Goal: Transaction & Acquisition: Purchase product/service

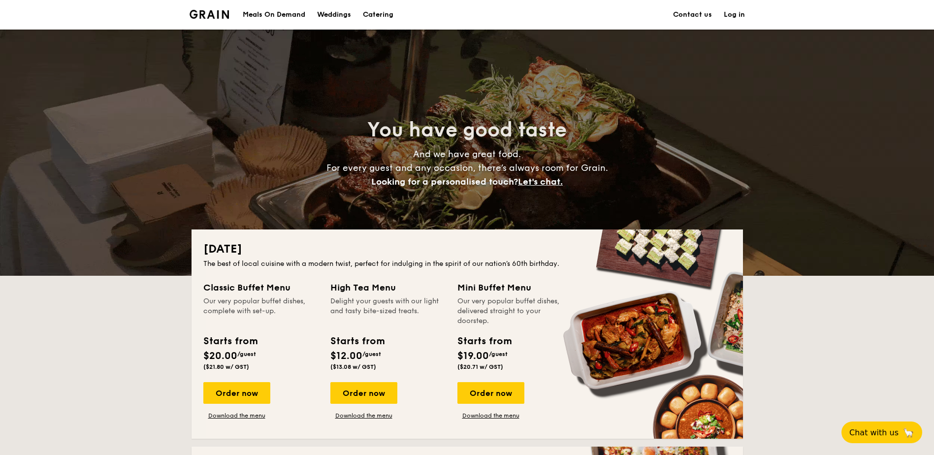
click at [275, 14] on div "Meals On Demand" at bounding box center [274, 15] width 63 height 30
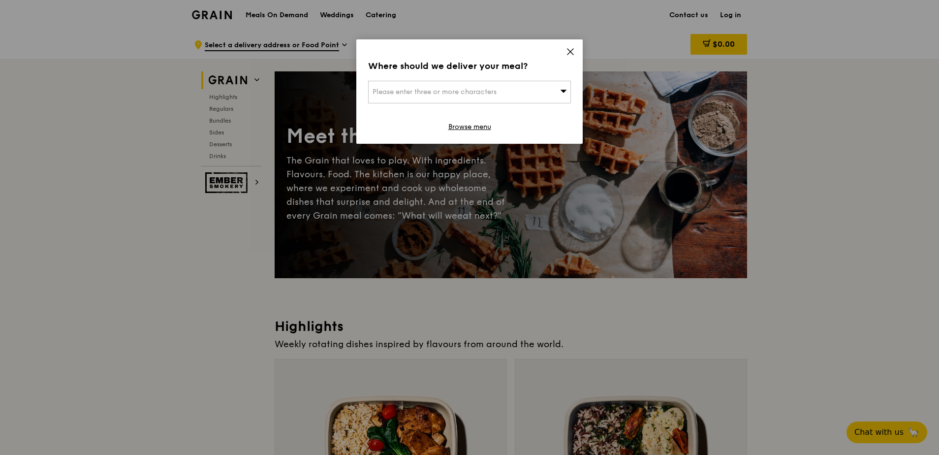
click at [552, 96] on div "Please enter three or more characters" at bounding box center [469, 92] width 203 height 23
click at [552, 96] on input "search" at bounding box center [470, 92] width 202 height 22
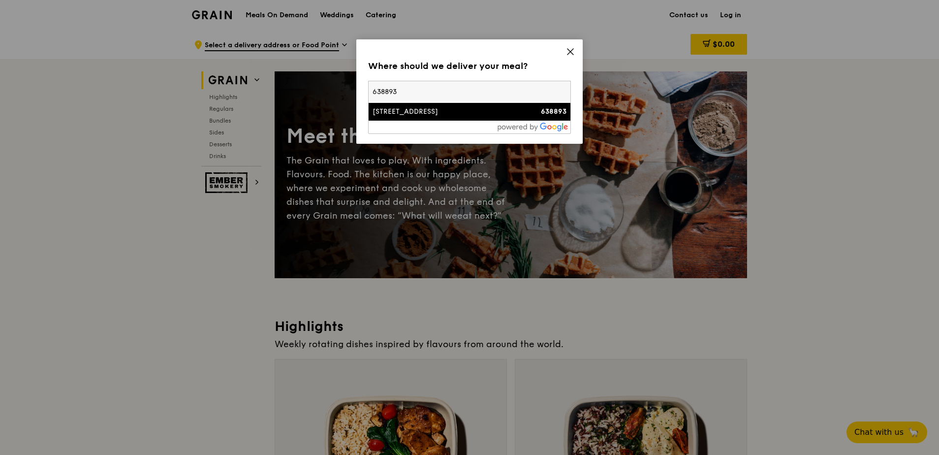
type input "638893"
click at [439, 110] on div "9 Tuas Avenue 18" at bounding box center [446, 112] width 146 height 10
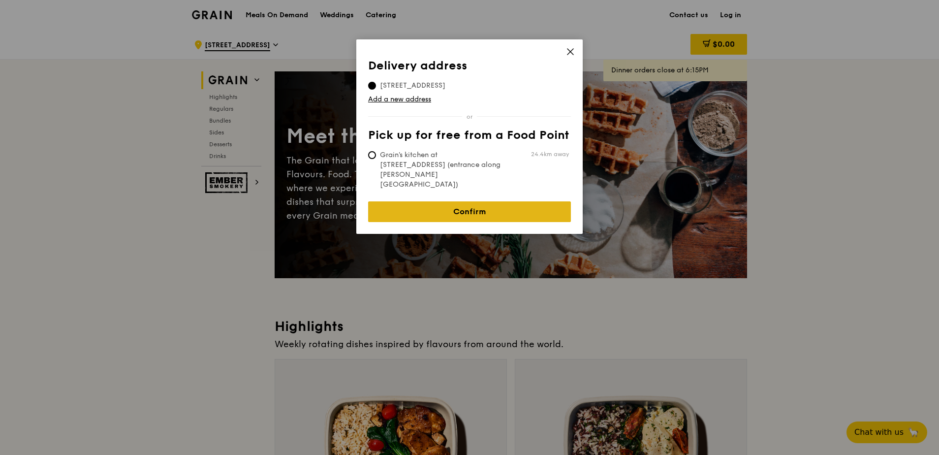
click at [496, 201] on link "Confirm" at bounding box center [469, 211] width 203 height 21
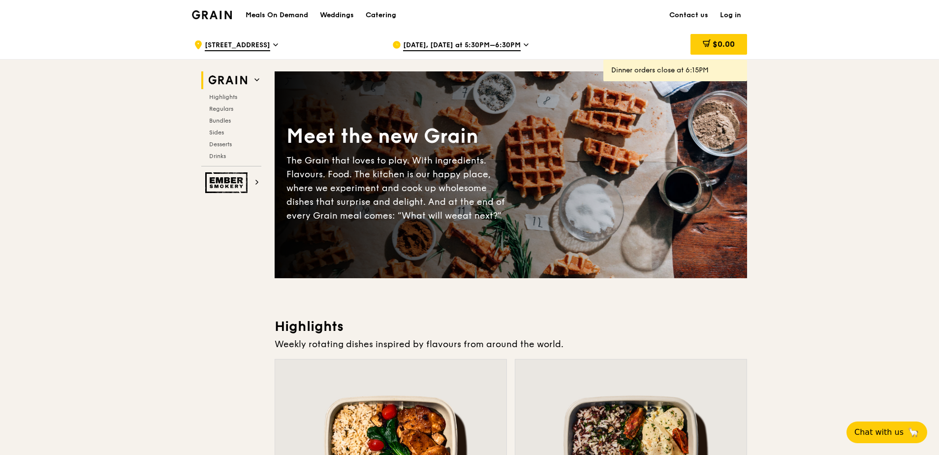
click at [497, 43] on span "Aug 25, Today at 5:30PM–6:30PM" at bounding box center [462, 45] width 118 height 11
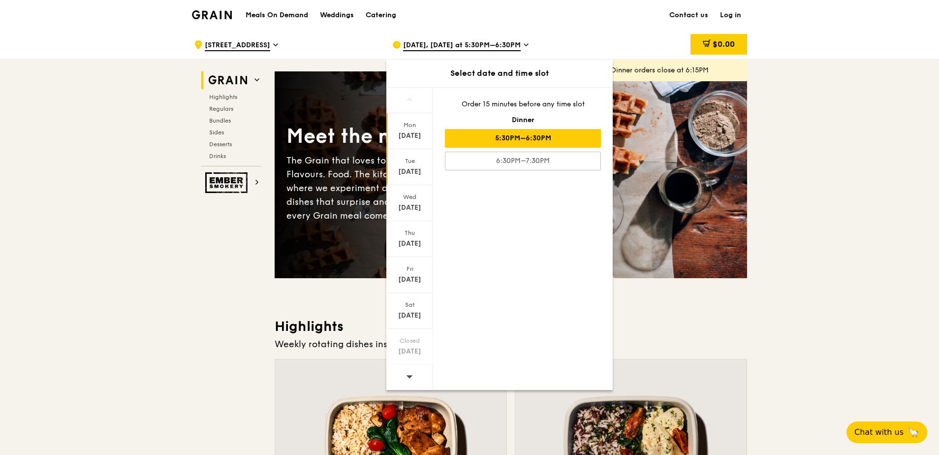
click at [415, 165] on div "Tue Aug 26" at bounding box center [409, 167] width 47 height 36
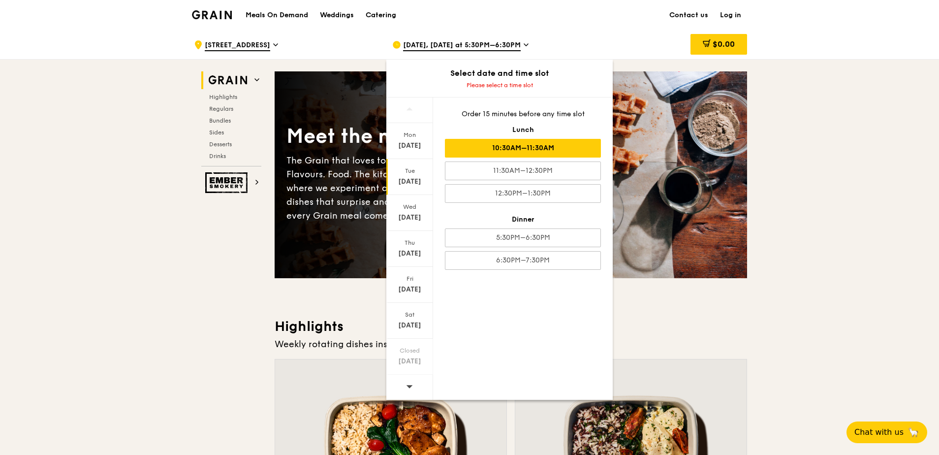
click at [545, 151] on div "10:30AM–11:30AM" at bounding box center [523, 148] width 156 height 19
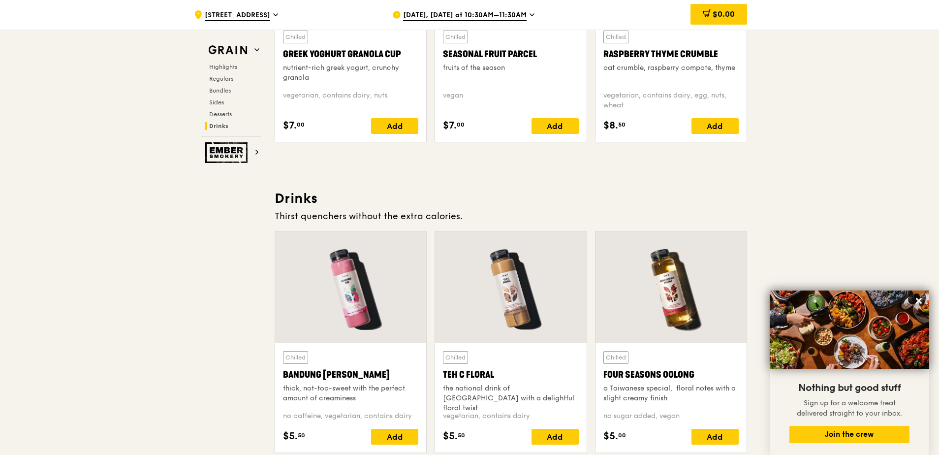
scroll to position [4045, 0]
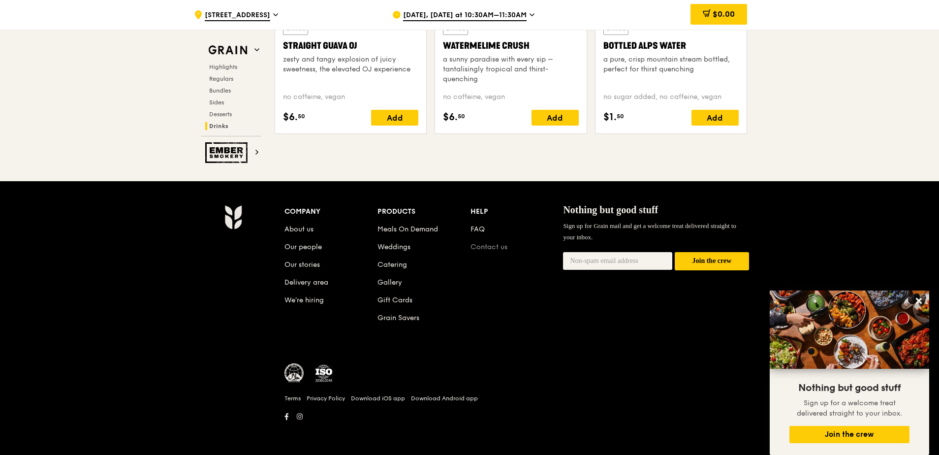
click at [487, 244] on link "Contact us" at bounding box center [489, 247] width 37 height 8
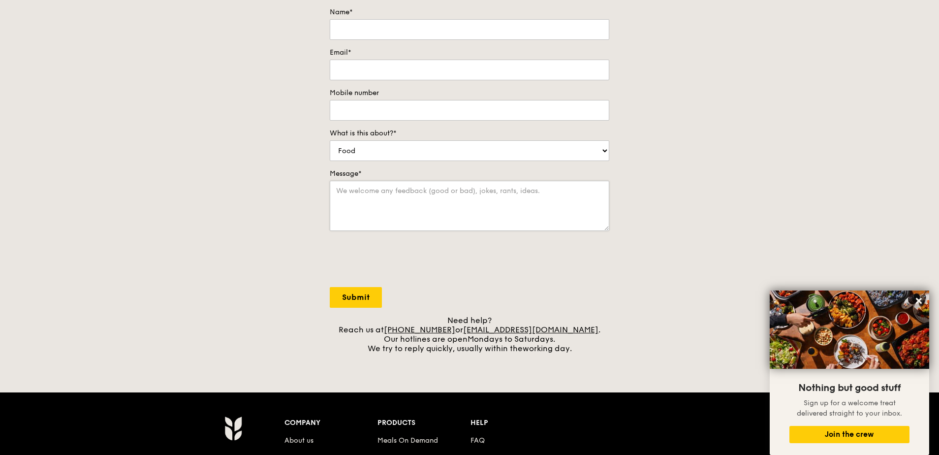
scroll to position [246, 0]
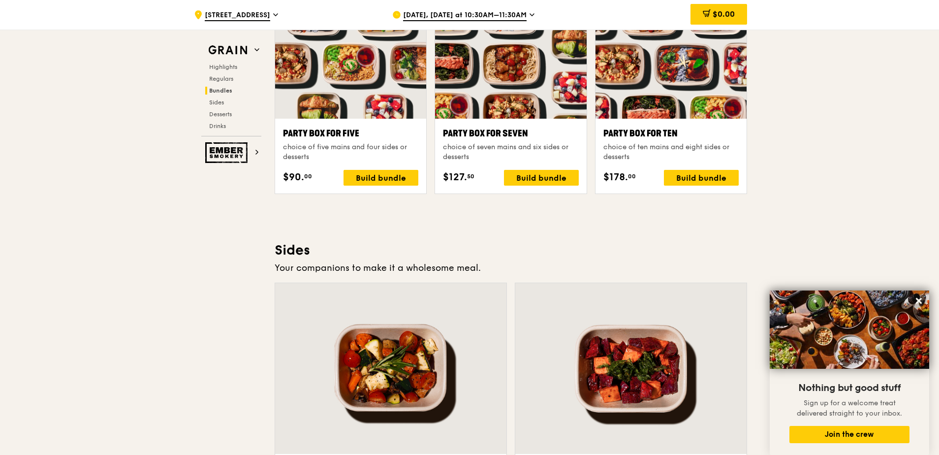
scroll to position [1993, 0]
